Goal: Navigation & Orientation: Find specific page/section

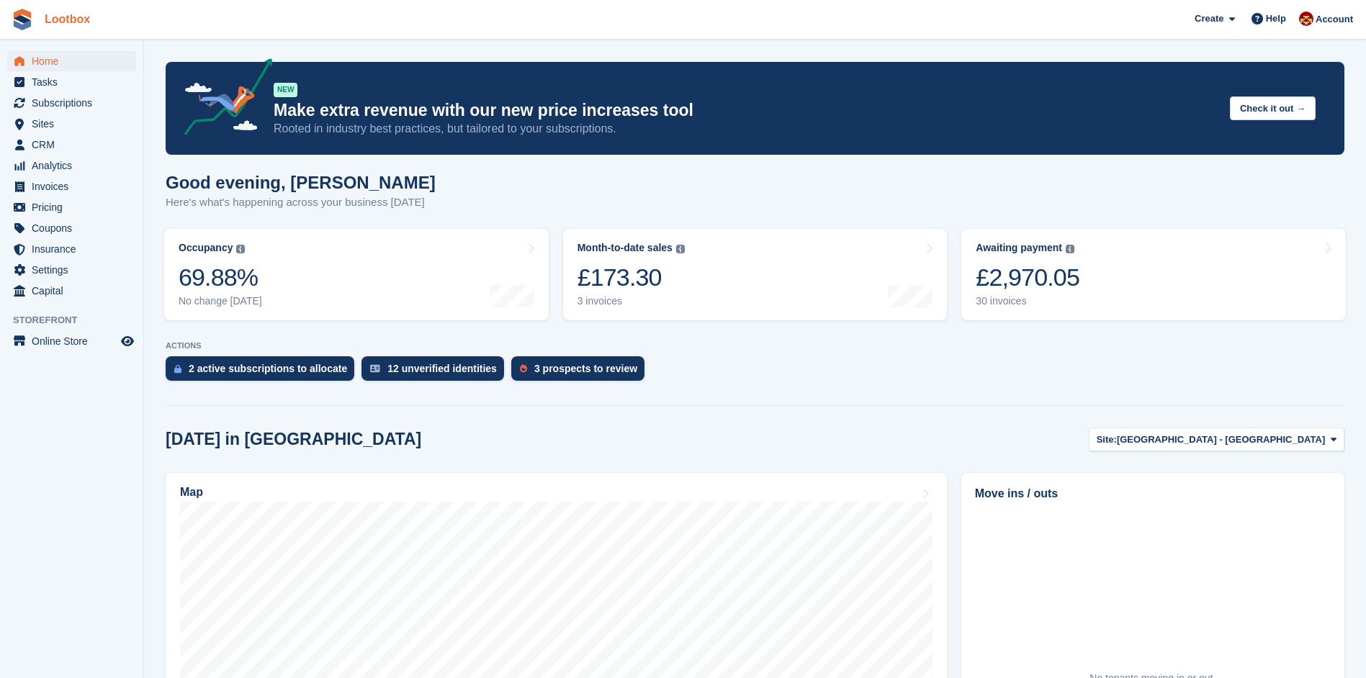
click at [60, 28] on link "Lootbox" at bounding box center [67, 19] width 57 height 24
